Goal: Task Accomplishment & Management: Manage account settings

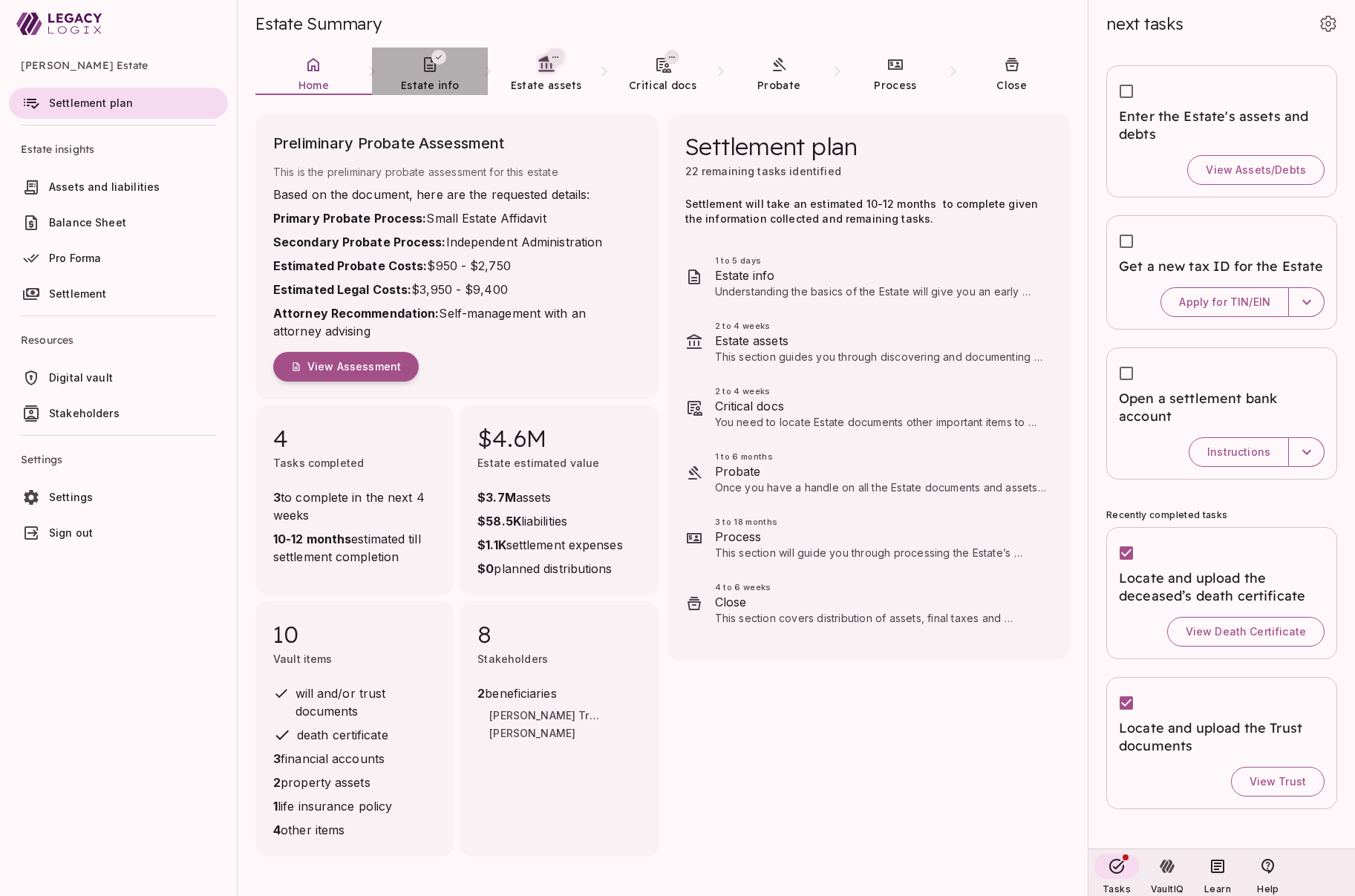
click at [422, 81] on span "Estate info" at bounding box center [430, 85] width 58 height 13
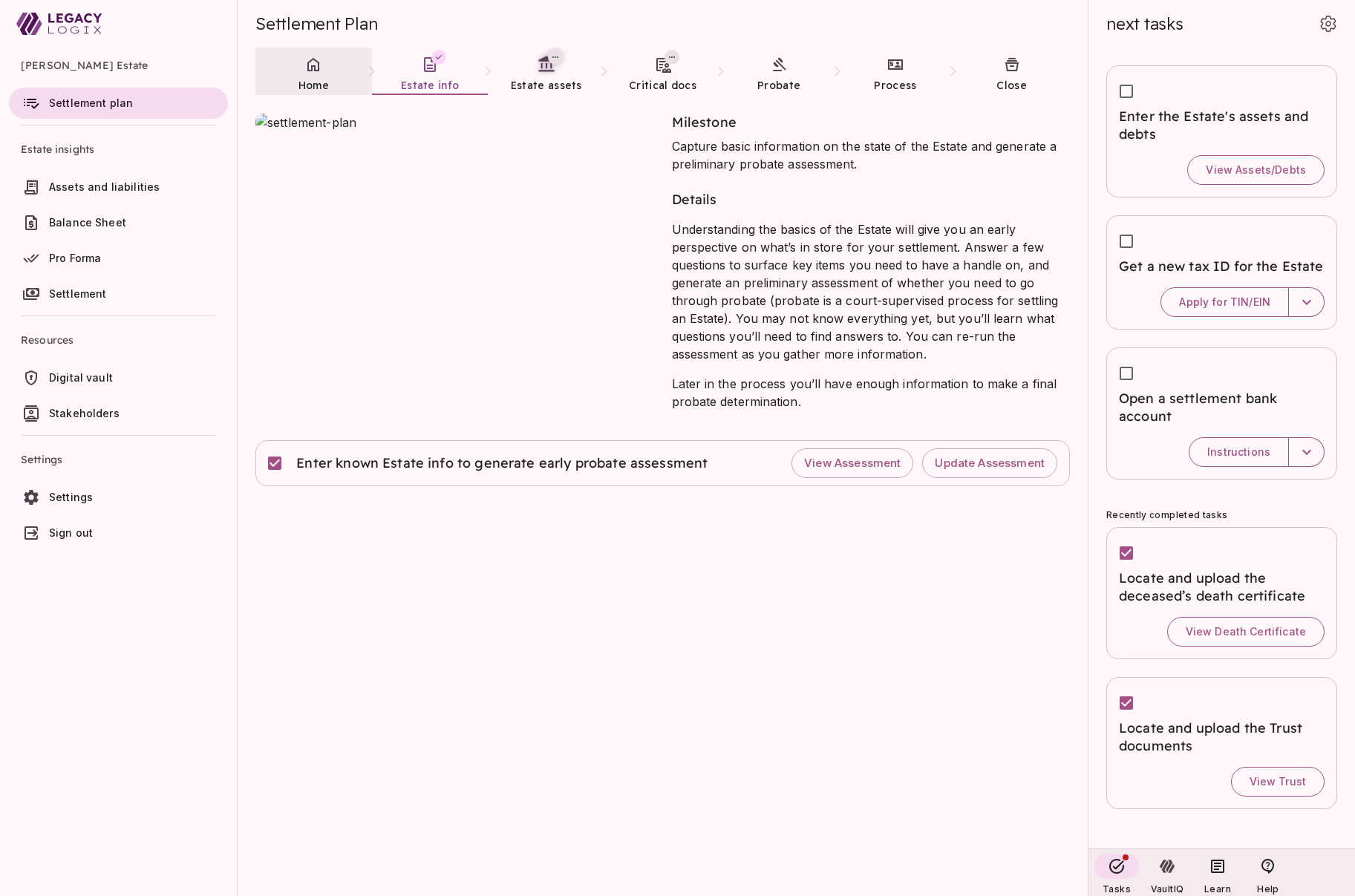
click at [313, 75] on link "Home" at bounding box center [314, 74] width 117 height 54
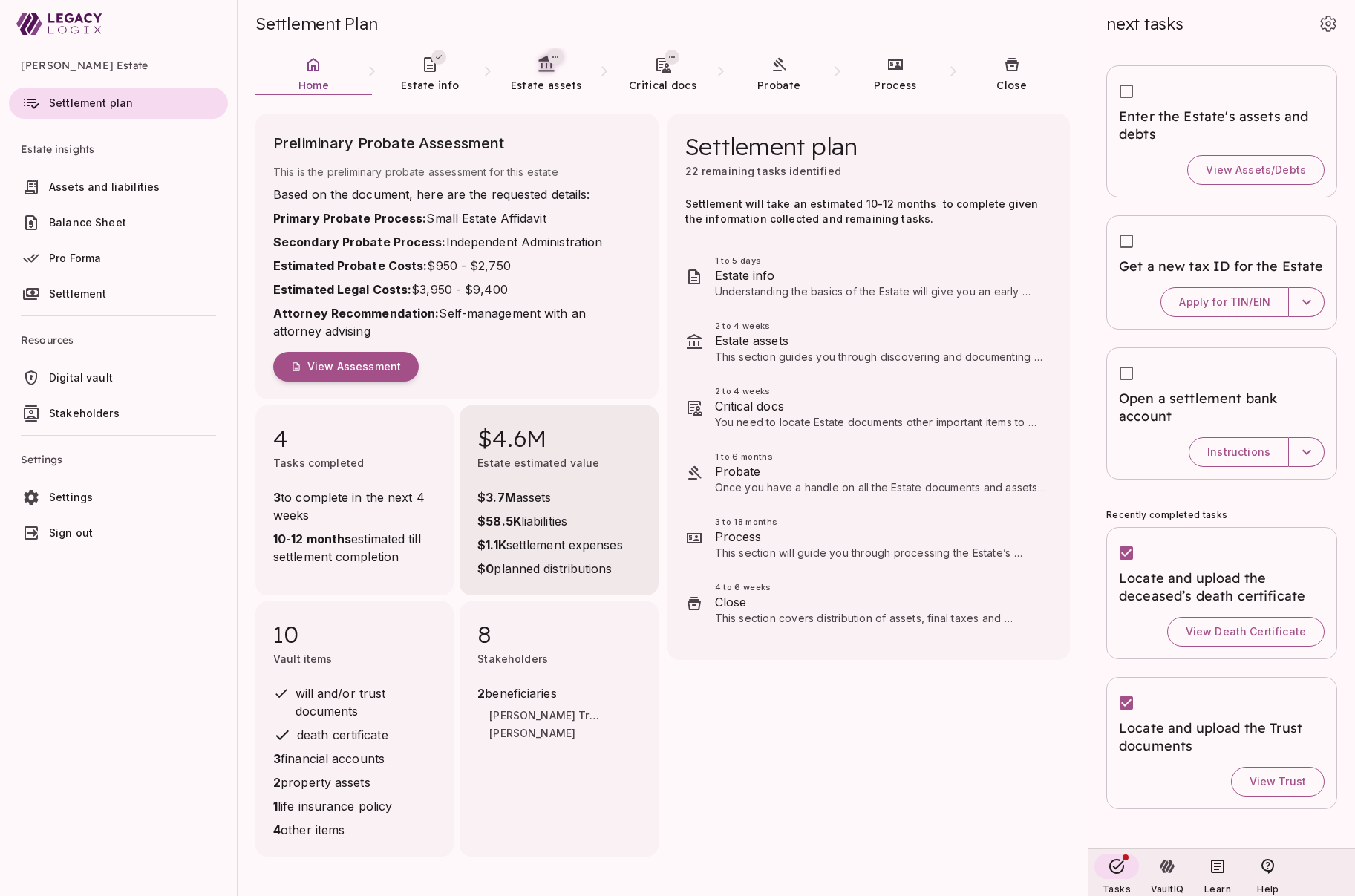
click at [532, 515] on span "$58.5K liabilities" at bounding box center [550, 520] width 145 height 18
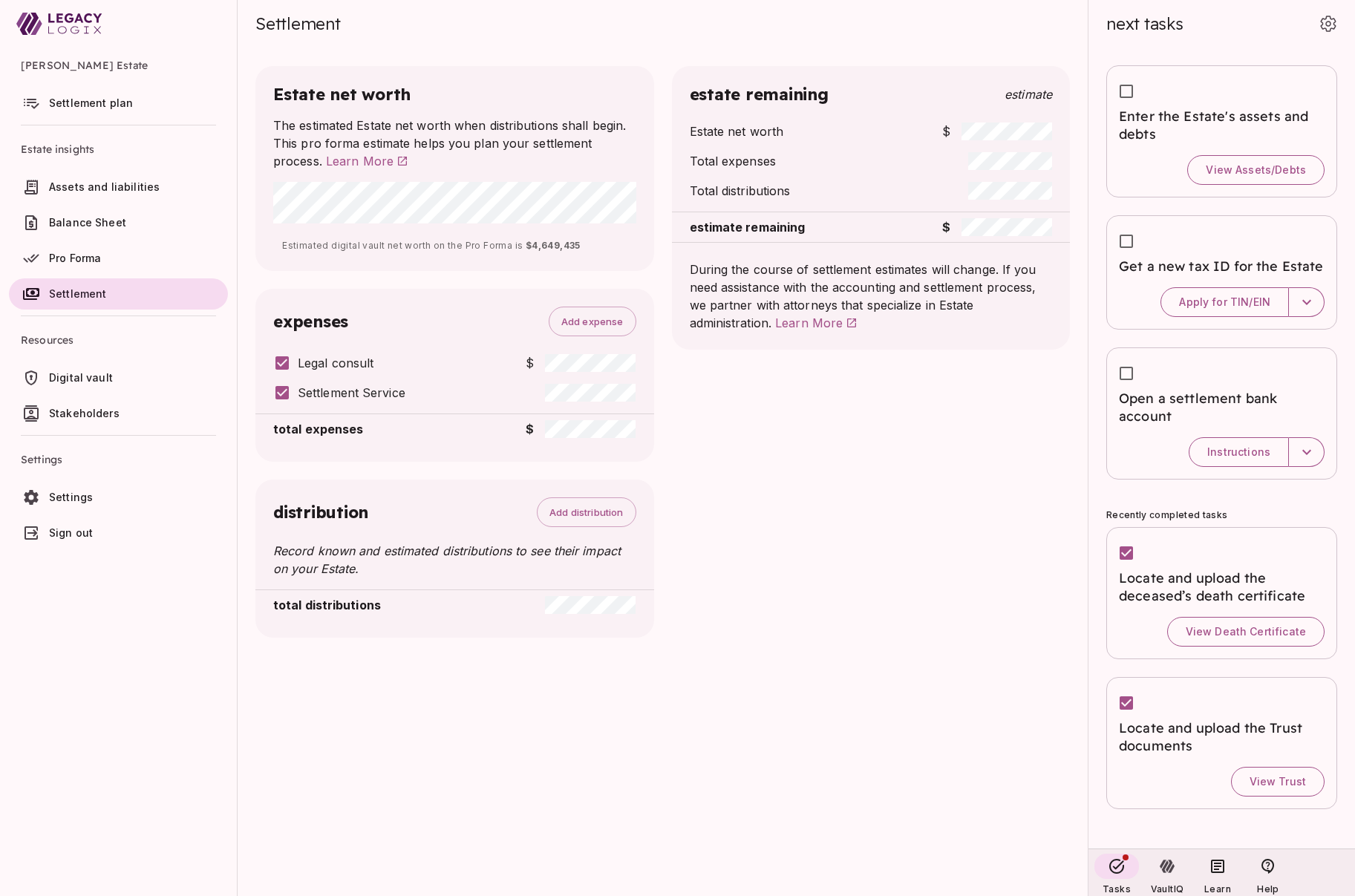
click at [84, 106] on span "Settlement plan" at bounding box center [90, 103] width 84 height 12
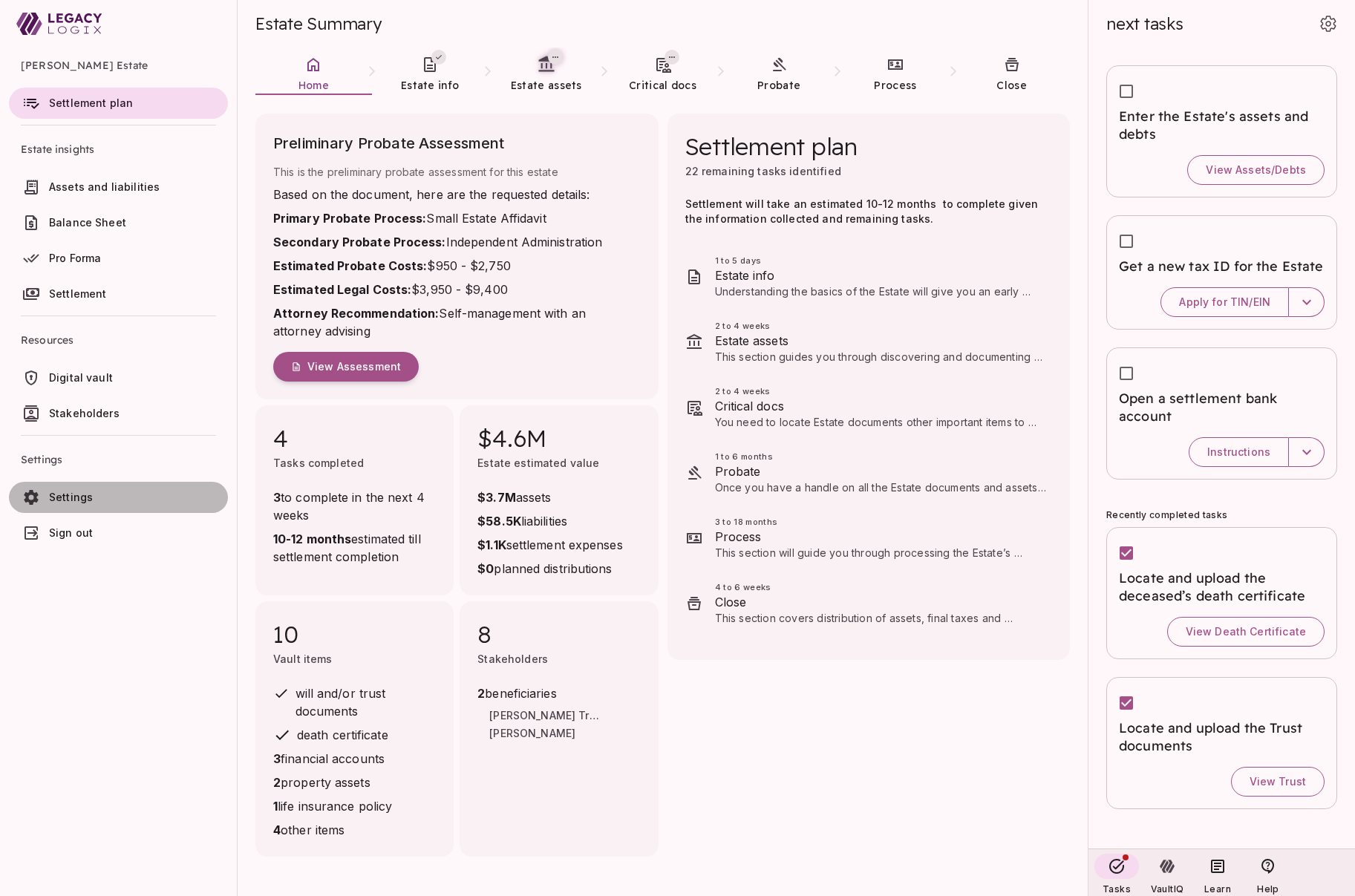
click at [85, 499] on span "Settings" at bounding box center [71, 497] width 44 height 12
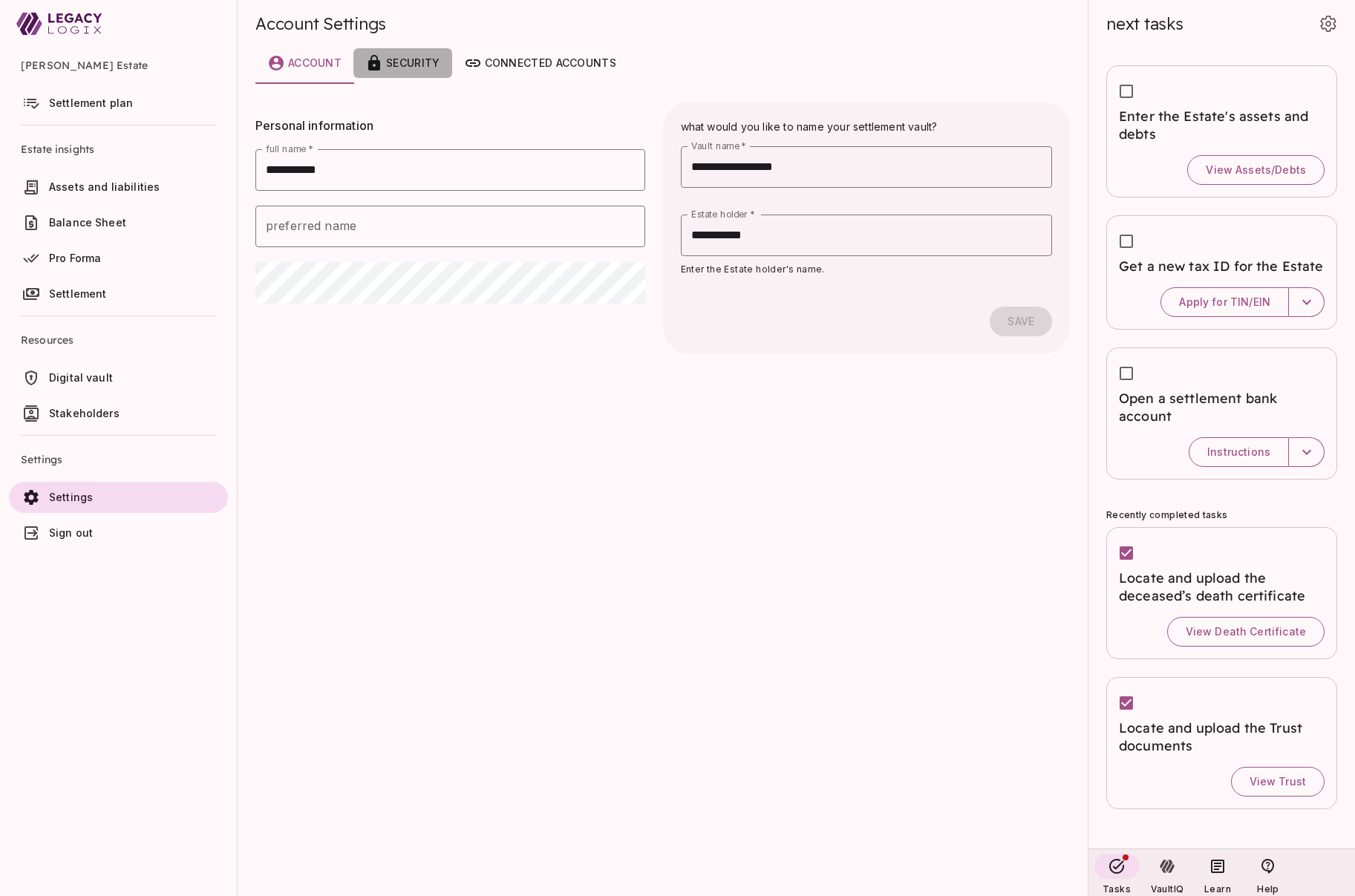
click at [409, 63] on div "Security" at bounding box center [402, 63] width 74 height 18
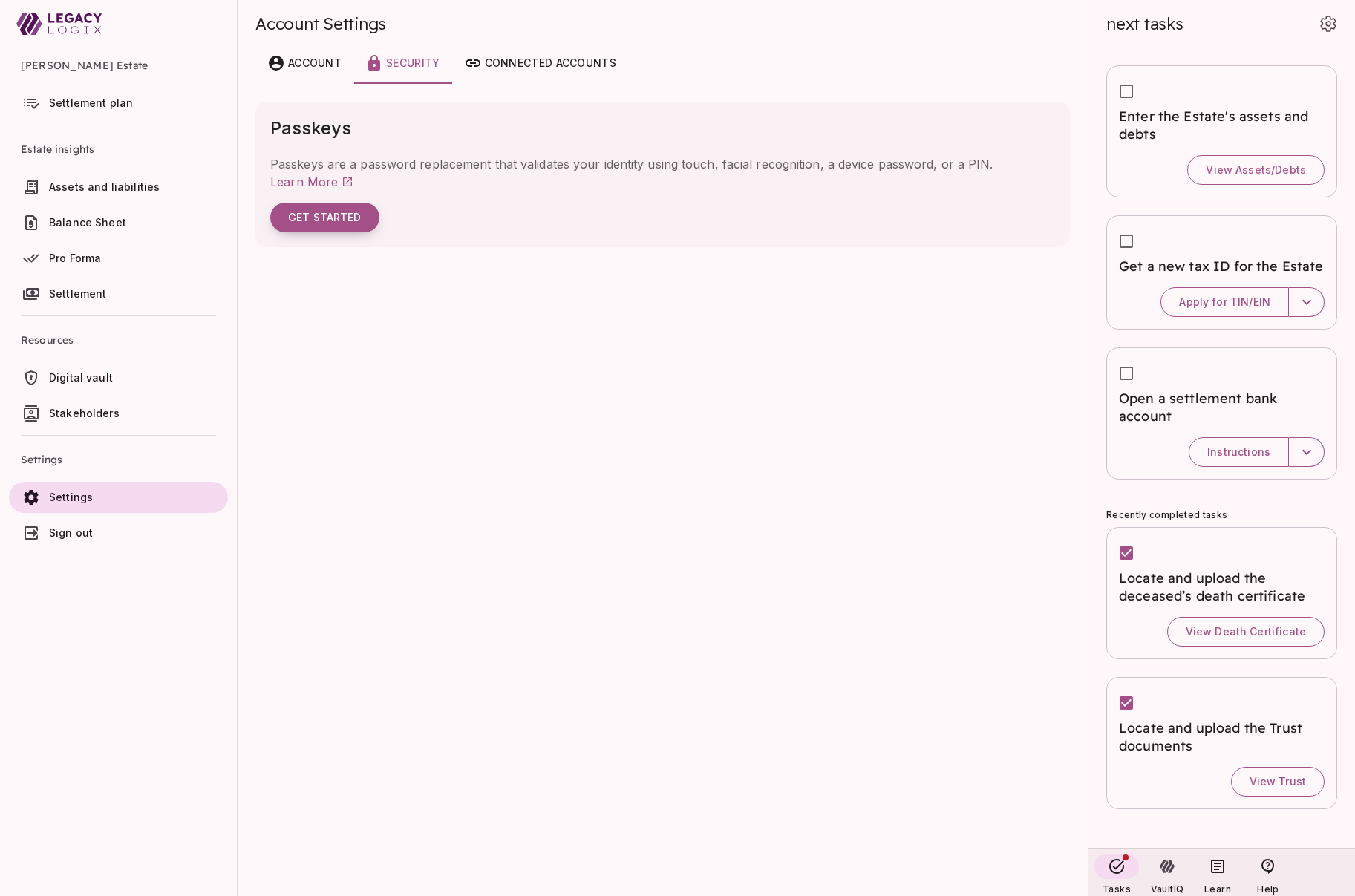
click at [337, 215] on button "Get Started" at bounding box center [324, 217] width 109 height 30
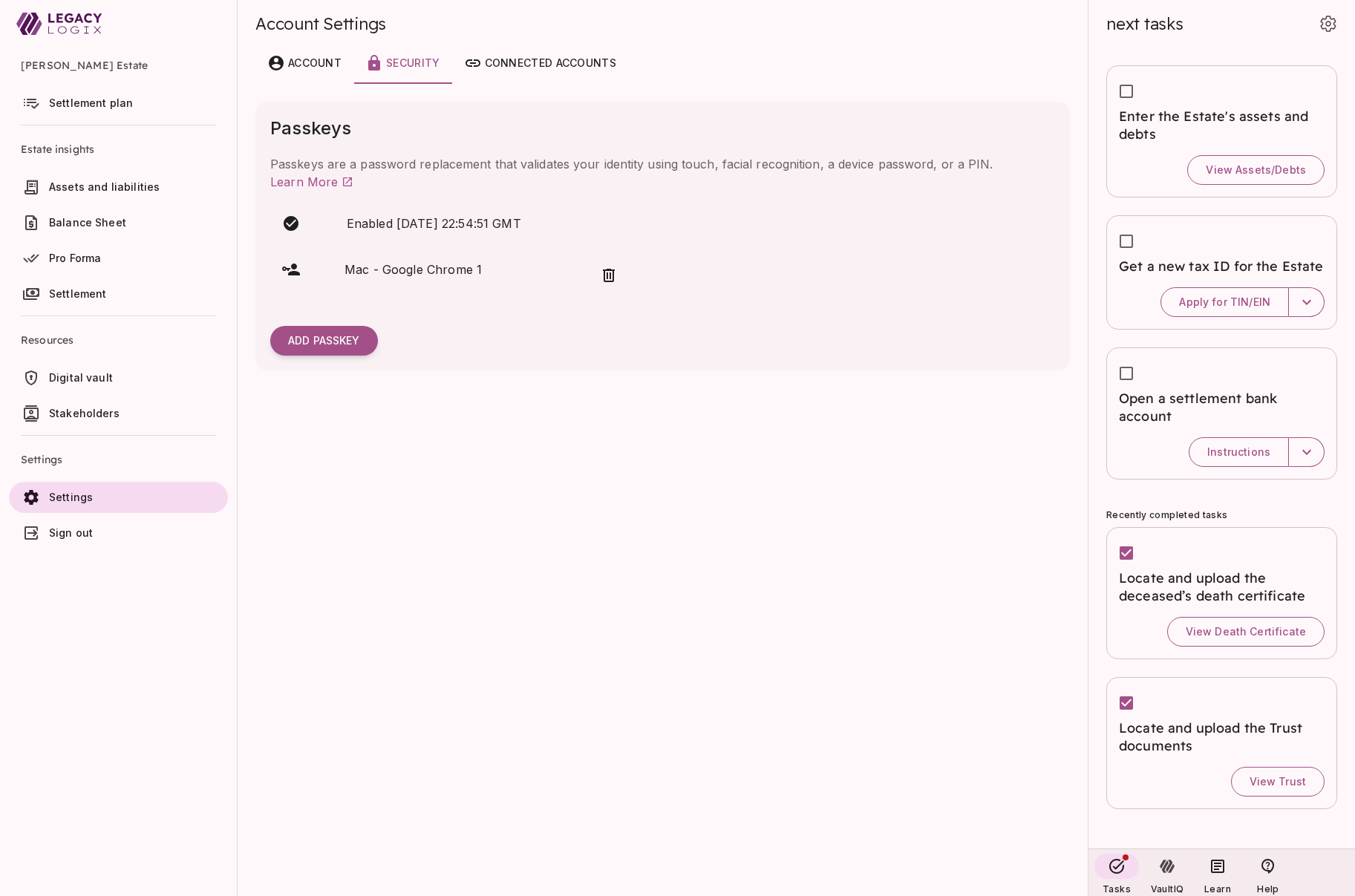
click at [104, 106] on span "Settlement plan" at bounding box center [90, 103] width 84 height 12
